Goal: Task Accomplishment & Management: Manage account settings

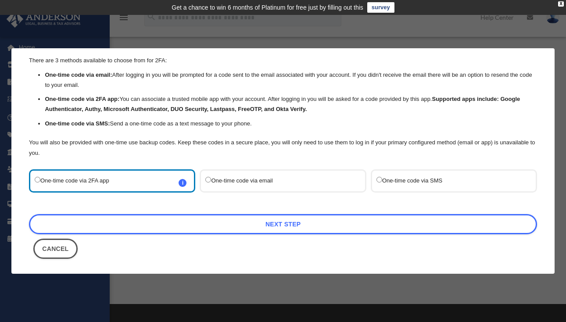
scroll to position [29, 0]
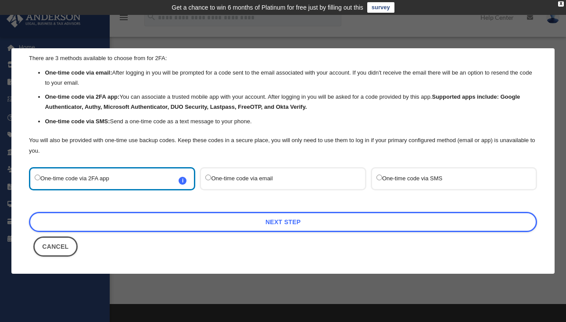
click at [263, 181] on label "One-time code via email" at bounding box center [278, 179] width 146 height 12
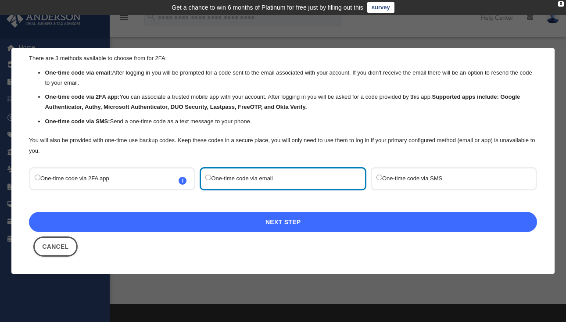
click at [256, 224] on link "Next Step" at bounding box center [283, 222] width 508 height 20
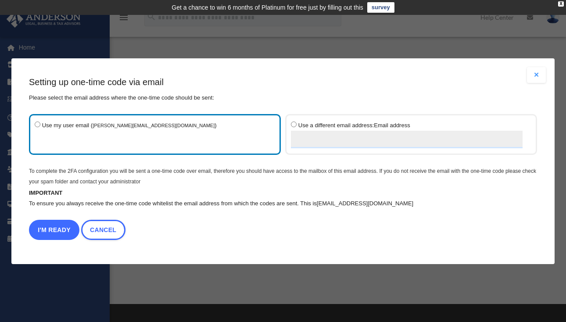
click at [54, 230] on button "I'm Ready" at bounding box center [54, 230] width 50 height 20
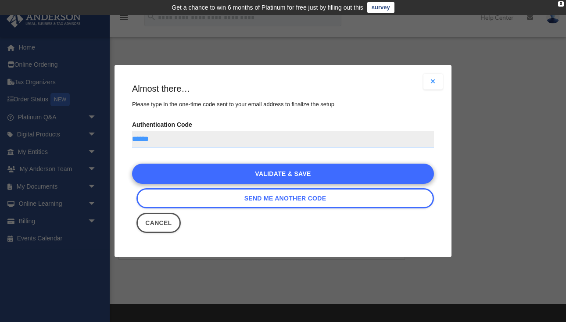
type input "******"
click at [272, 176] on link "Validate & Save" at bounding box center [283, 174] width 302 height 20
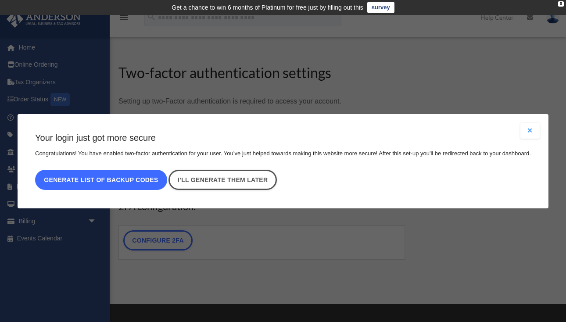
click at [103, 182] on button "Generate list of backup codes" at bounding box center [101, 180] width 132 height 20
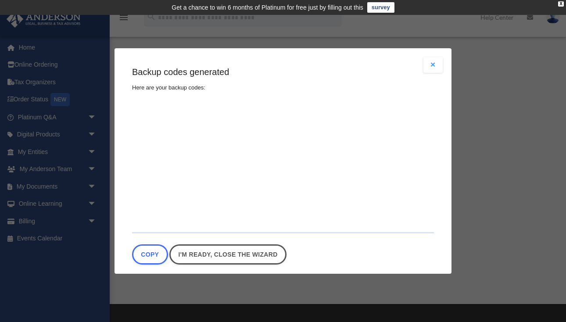
type textarea "**********"
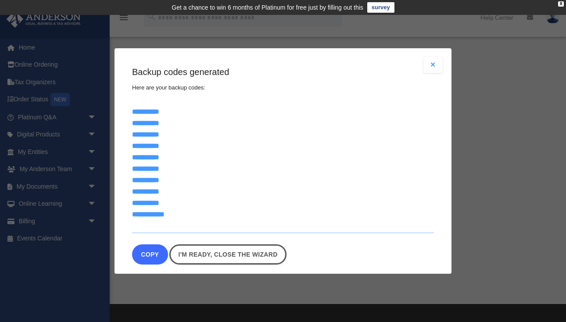
click at [153, 254] on button "Copy" at bounding box center [150, 254] width 36 height 20
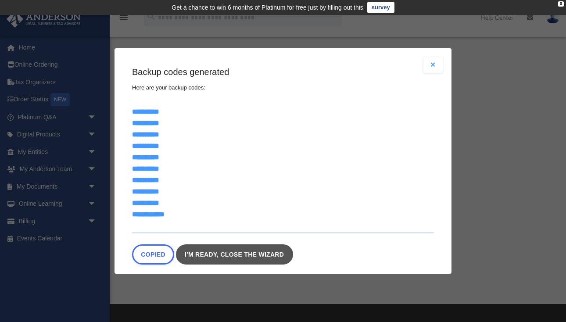
click at [215, 255] on link "I'm ready, close the wizard" at bounding box center [234, 254] width 117 height 20
click at [219, 253] on link "I'm ready, close the wizard" at bounding box center [234, 254] width 117 height 20
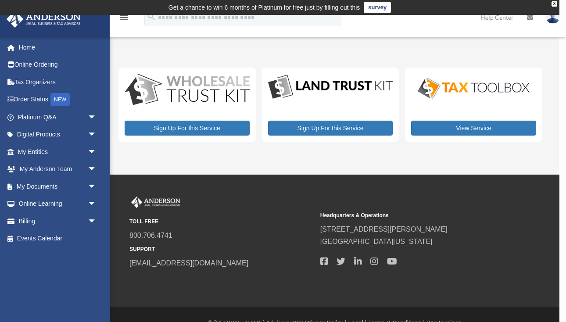
click at [555, 3] on div "X" at bounding box center [555, 3] width 6 height 5
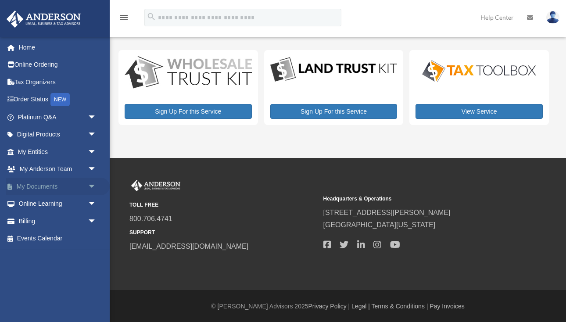
scroll to position [2, 0]
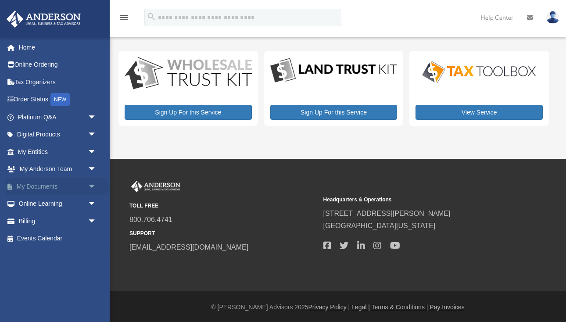
click at [35, 185] on link "My Documents arrow_drop_down" at bounding box center [58, 187] width 104 height 18
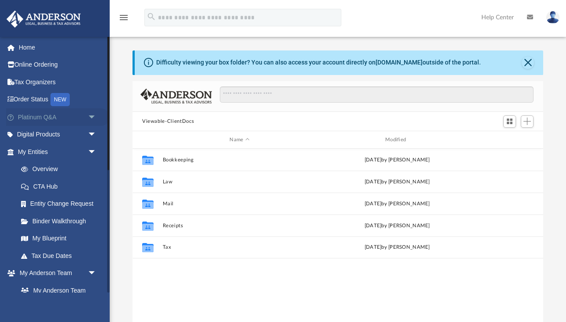
click at [24, 116] on link "Platinum Q&A arrow_drop_down" at bounding box center [58, 117] width 104 height 18
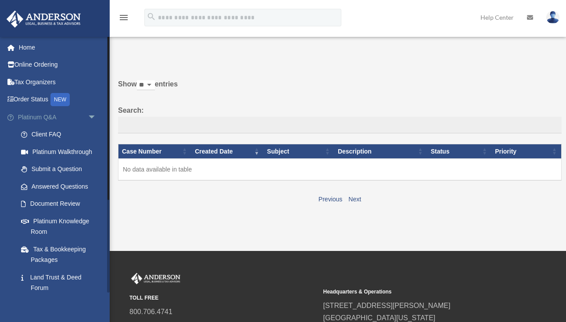
scroll to position [3, 0]
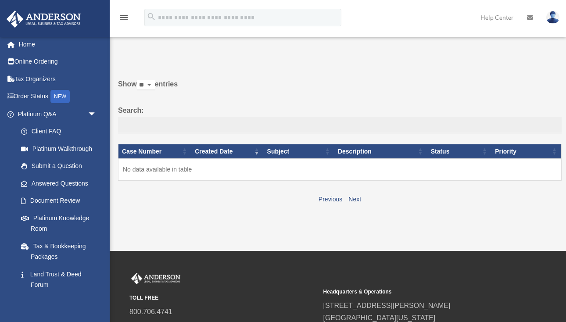
click at [554, 18] on img at bounding box center [552, 17] width 13 height 13
click at [553, 18] on img at bounding box center [552, 17] width 13 height 13
click at [517, 41] on link "[PERSON_NAME][EMAIL_ADDRESS][DOMAIN_NAME]" at bounding box center [512, 49] width 94 height 35
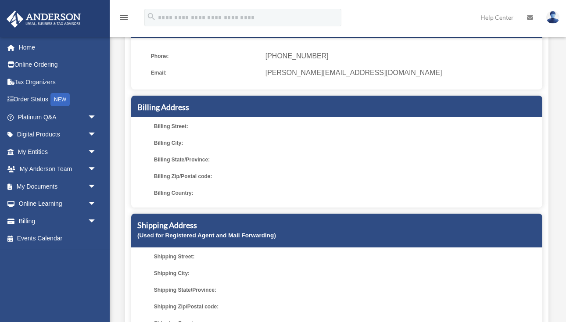
scroll to position [85, 0]
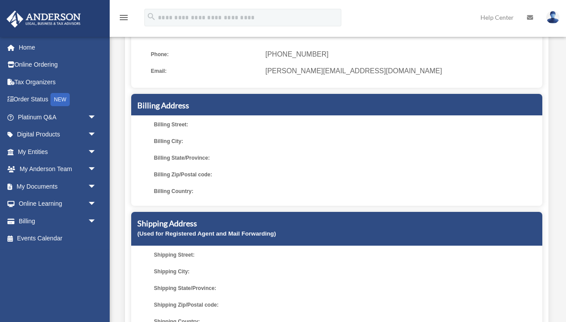
click at [193, 123] on span "Billing Street:" at bounding box center [208, 124] width 108 height 12
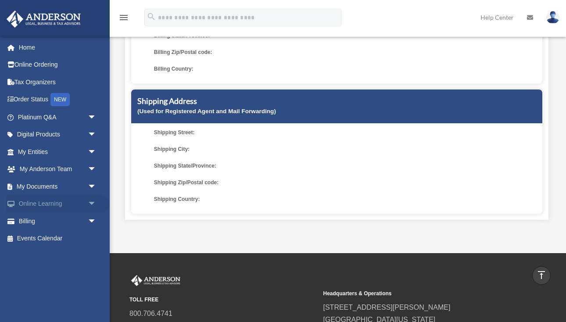
scroll to position [207, 0]
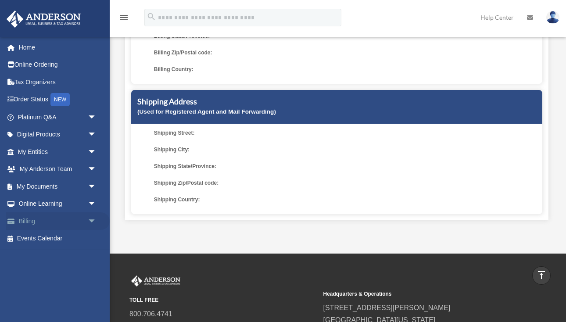
click at [34, 222] on link "Billing arrow_drop_down" at bounding box center [58, 221] width 104 height 18
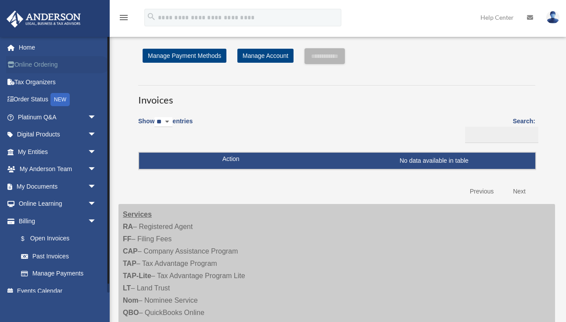
click at [37, 65] on link "Online Ordering" at bounding box center [58, 65] width 104 height 18
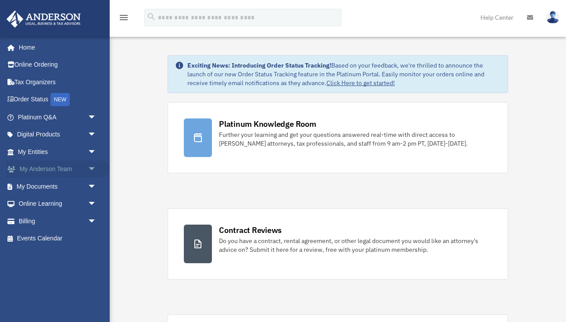
click at [47, 169] on link "My [PERSON_NAME] Team arrow_drop_down" at bounding box center [58, 170] width 104 height 18
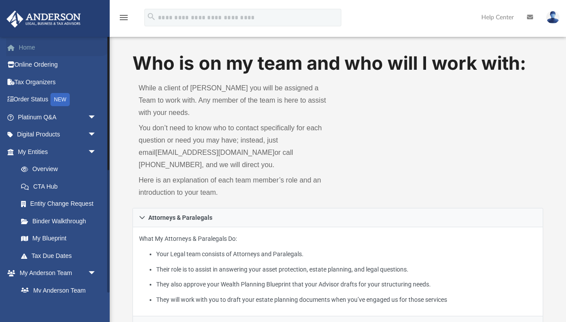
click at [26, 48] on link "Home" at bounding box center [58, 48] width 104 height 18
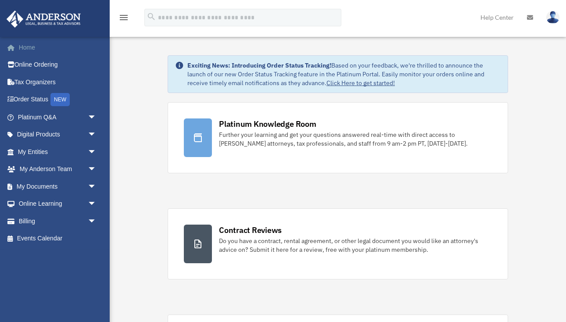
click at [34, 50] on link "Home" at bounding box center [58, 48] width 104 height 18
click at [41, 169] on link "My [PERSON_NAME] Team arrow_drop_down" at bounding box center [58, 170] width 104 height 18
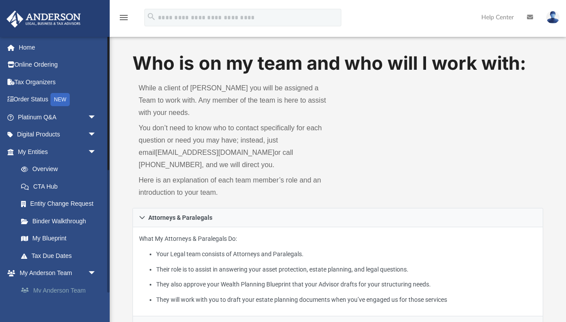
click at [58, 291] on link "My Anderson Team" at bounding box center [60, 291] width 97 height 18
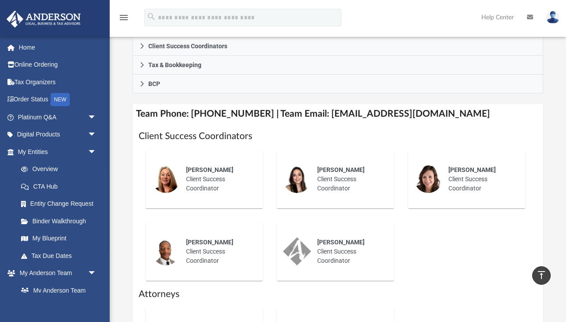
scroll to position [292, 0]
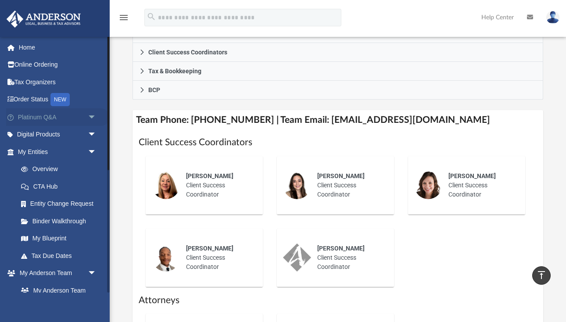
click at [32, 115] on link "Platinum Q&A arrow_drop_down" at bounding box center [58, 117] width 104 height 18
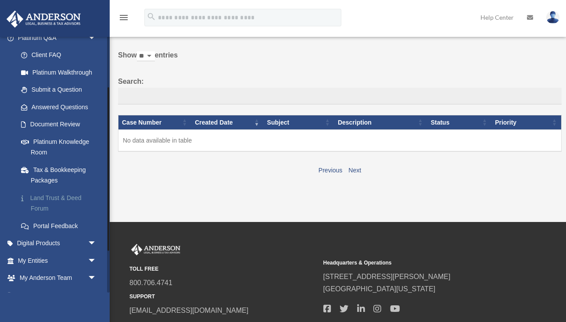
scroll to position [78, 0]
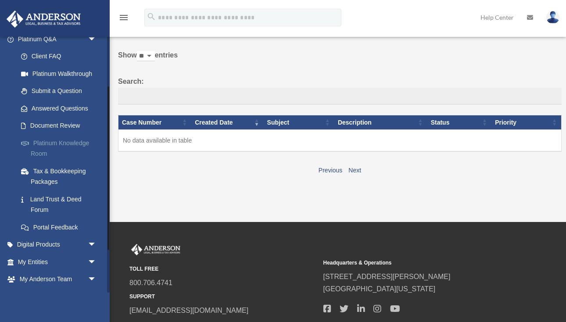
click at [49, 146] on link "Platinum Knowledge Room" at bounding box center [60, 148] width 97 height 28
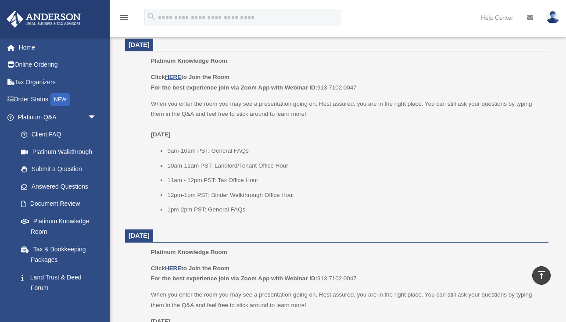
scroll to position [763, 0]
click at [57, 204] on link "Document Review" at bounding box center [60, 204] width 97 height 18
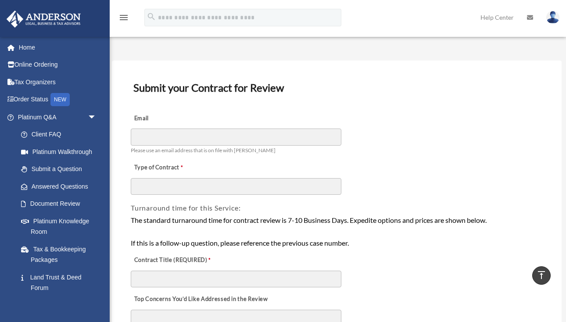
scroll to position [6, 0]
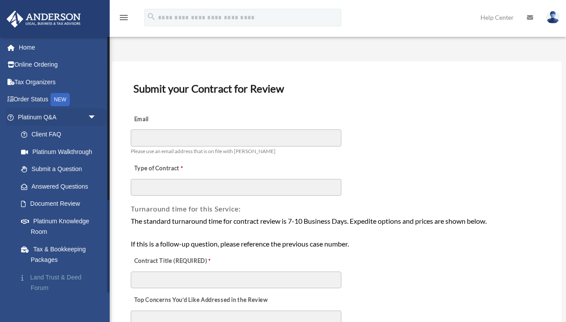
click at [40, 280] on link "Land Trust & Deed Forum" at bounding box center [60, 283] width 97 height 28
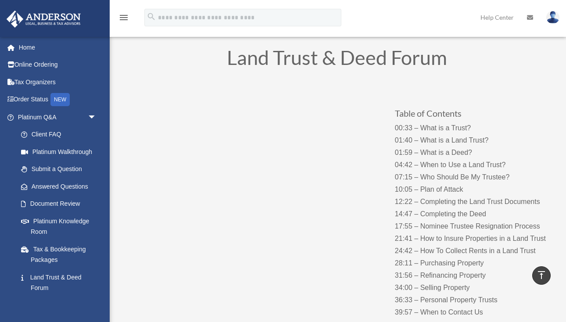
scroll to position [27, 0]
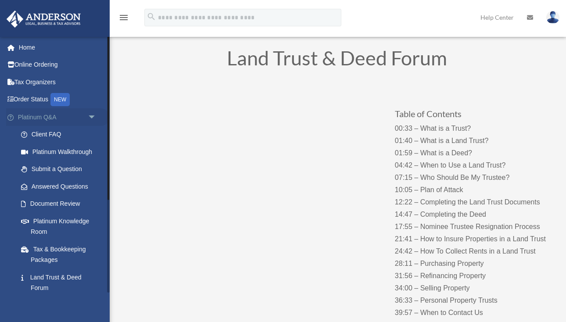
click at [91, 118] on span "arrow_drop_down" at bounding box center [97, 117] width 18 height 18
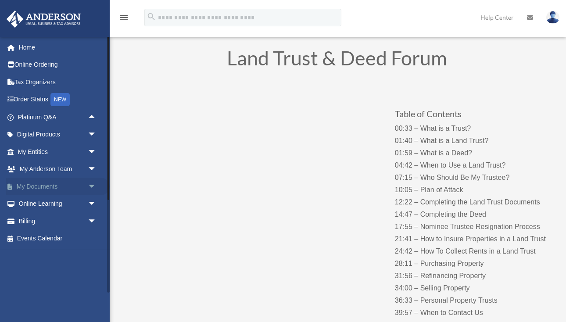
click at [67, 186] on link "My Documents arrow_drop_down" at bounding box center [58, 187] width 104 height 18
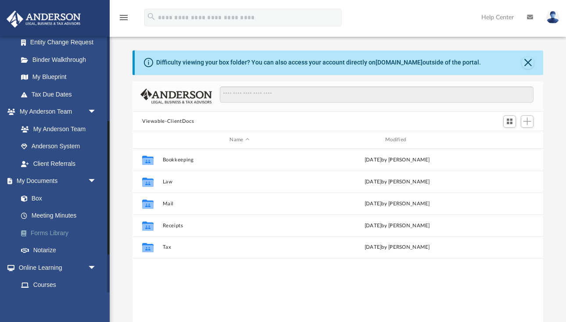
scroll to position [161, 0]
click at [54, 235] on link "Forms Library" at bounding box center [60, 234] width 97 height 18
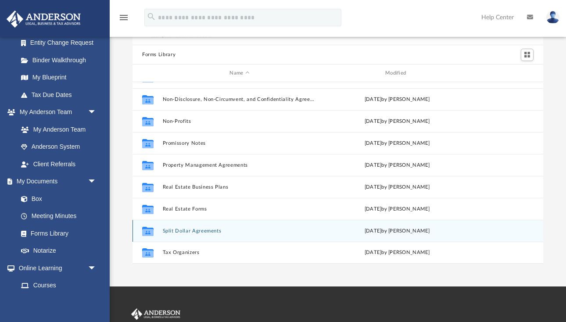
scroll to position [40, 0]
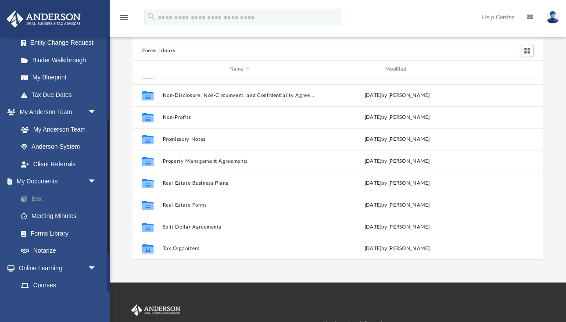
click at [39, 200] on link "Box" at bounding box center [60, 199] width 97 height 18
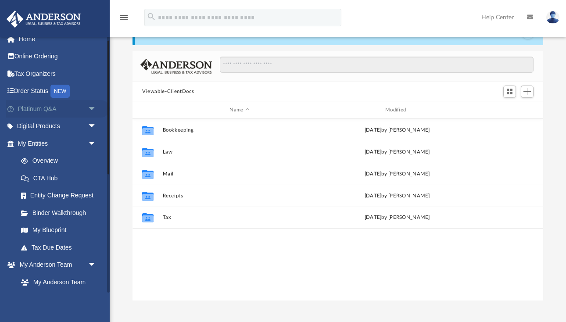
scroll to position [7, 0]
click at [63, 108] on link "Platinum Q&A arrow_drop_down" at bounding box center [58, 110] width 104 height 18
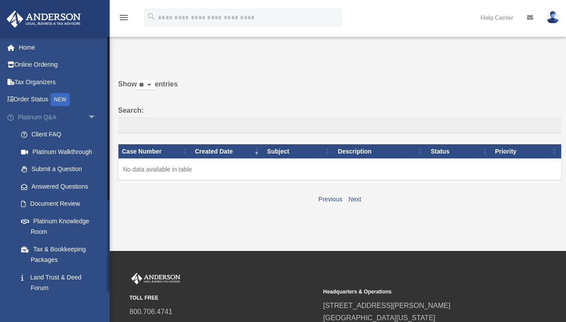
click at [93, 116] on span "arrow_drop_down" at bounding box center [97, 117] width 18 height 18
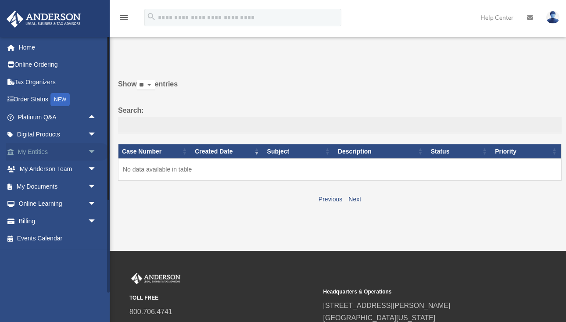
click at [50, 151] on link "My Entities arrow_drop_down" at bounding box center [58, 152] width 104 height 18
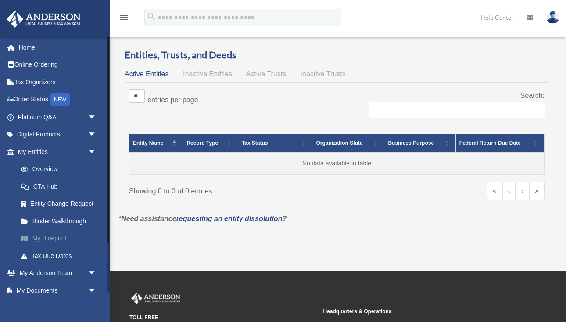
click at [42, 238] on link "My Blueprint" at bounding box center [60, 239] width 97 height 18
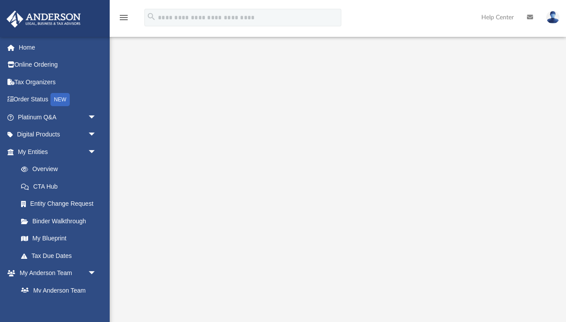
scroll to position [22, 0]
click at [42, 118] on link "Platinum Q&A arrow_drop_down" at bounding box center [58, 117] width 104 height 18
